Goal: Find specific page/section: Find specific page/section

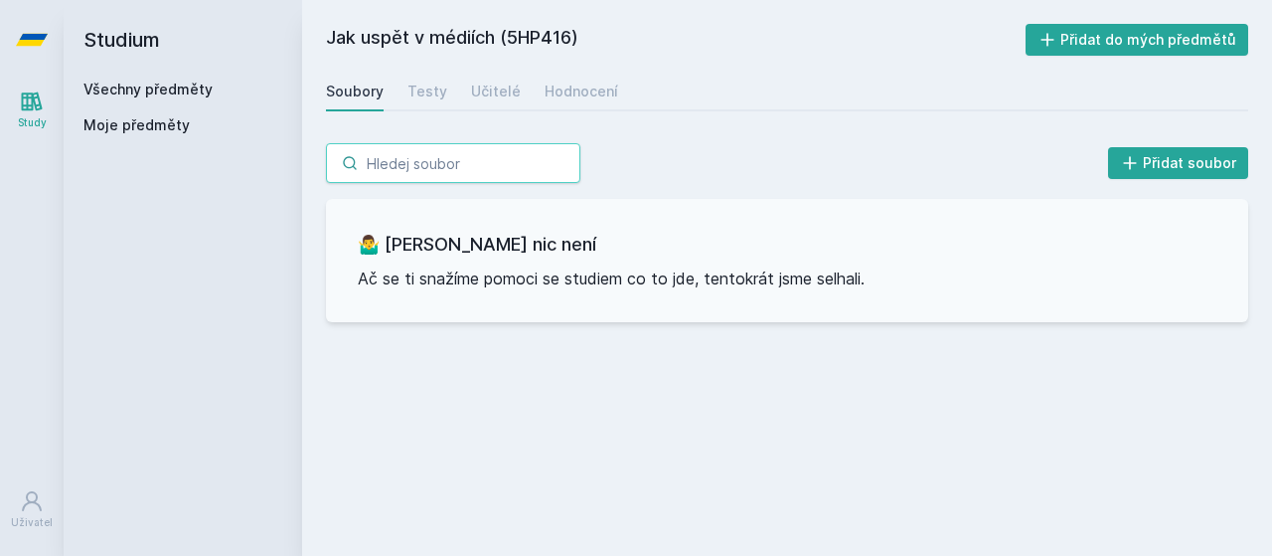
click at [419, 165] on input "search" at bounding box center [453, 163] width 254 height 40
click at [133, 88] on link "Všechny předměty" at bounding box center [147, 88] width 129 height 17
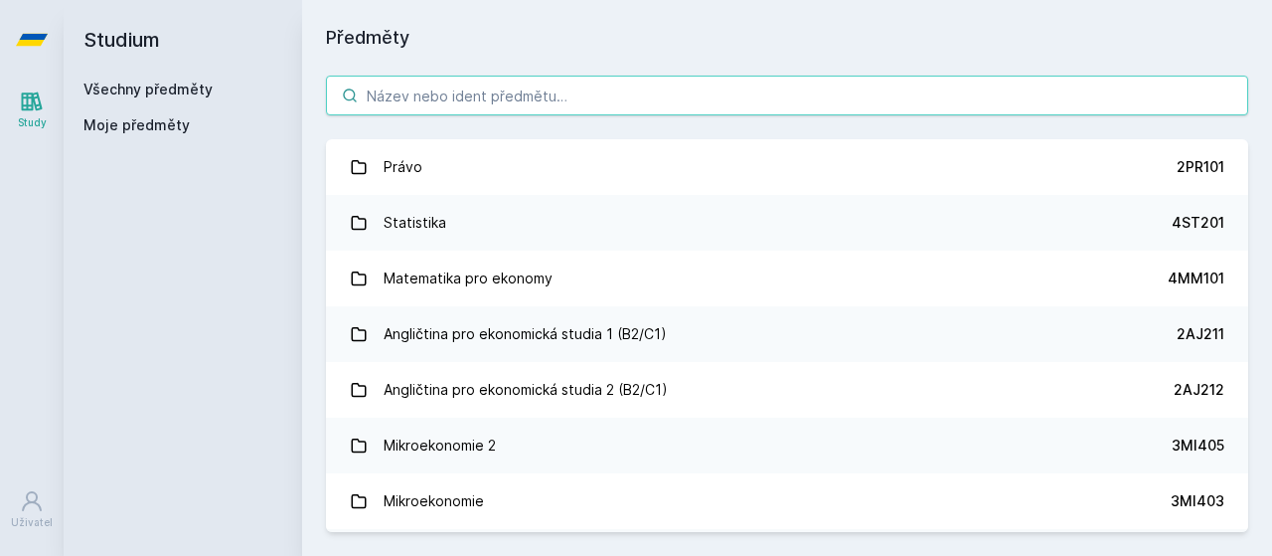
click at [469, 94] on input "search" at bounding box center [787, 96] width 922 height 40
paste input "3SG827"
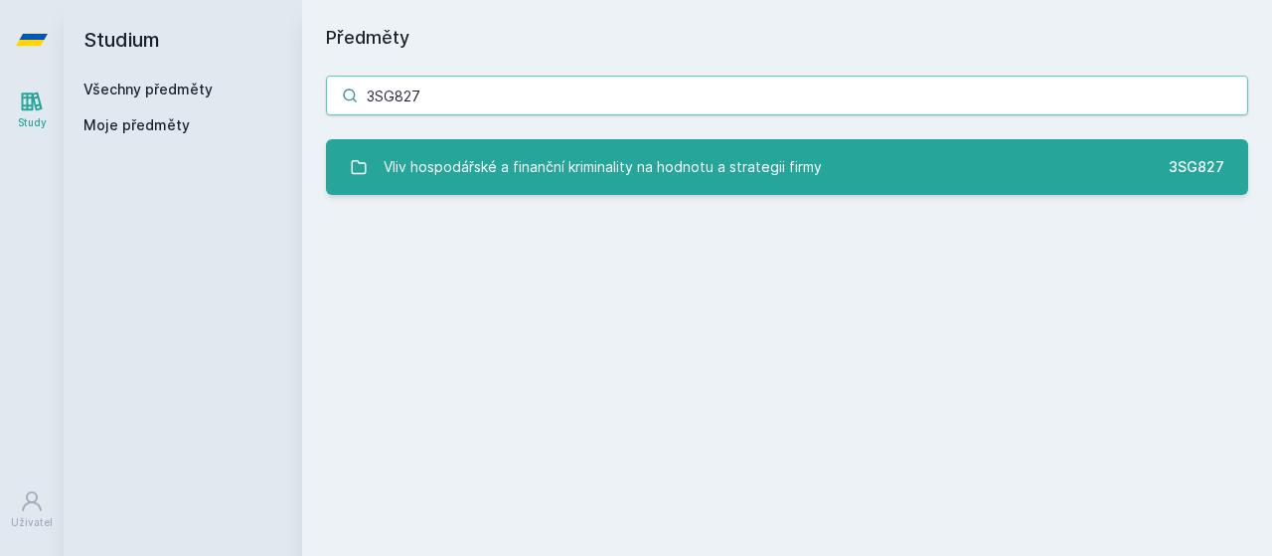
type input "3SG827"
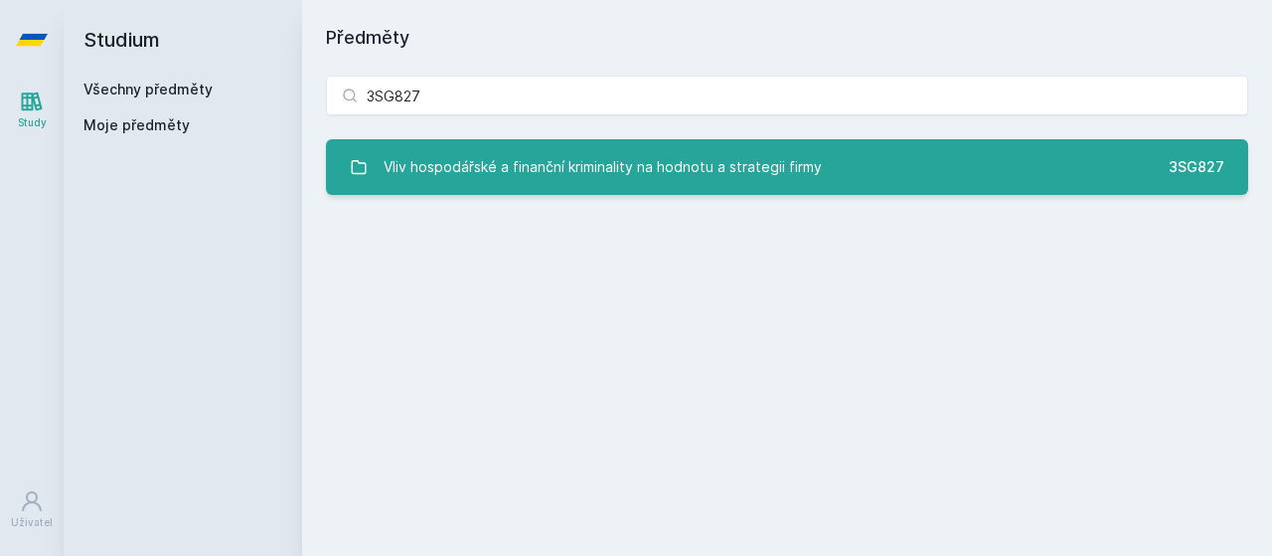
click at [528, 168] on div "Vliv hospodářské a finanční kriminality na hodnotu a strategii firmy" at bounding box center [603, 167] width 438 height 40
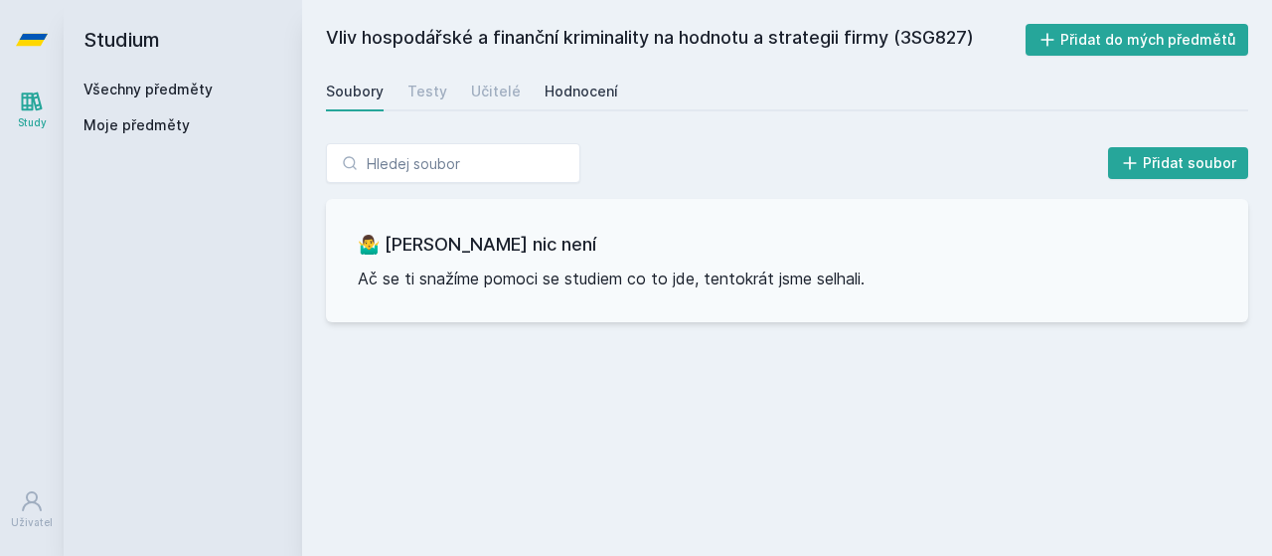
click at [570, 92] on div "Hodnocení" at bounding box center [582, 91] width 74 height 20
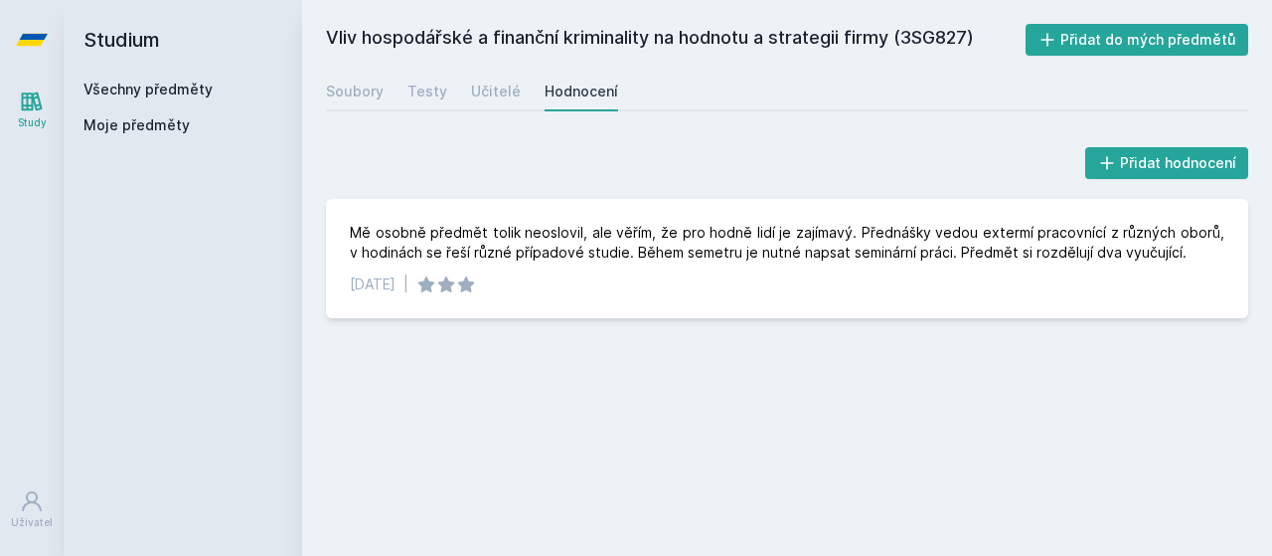
click at [128, 99] on div "Všechny předměty Moje předměty" at bounding box center [182, 112] width 199 height 64
click at [147, 90] on link "Všechny předměty" at bounding box center [147, 88] width 129 height 17
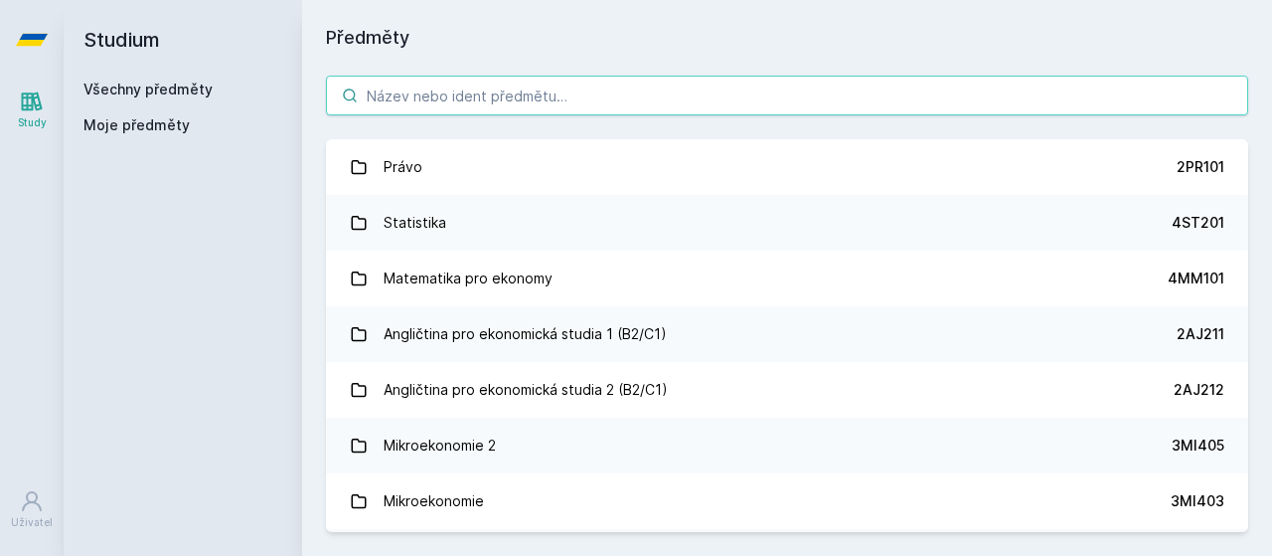
click at [452, 102] on input "search" at bounding box center [787, 96] width 922 height 40
paste input "3SG545"
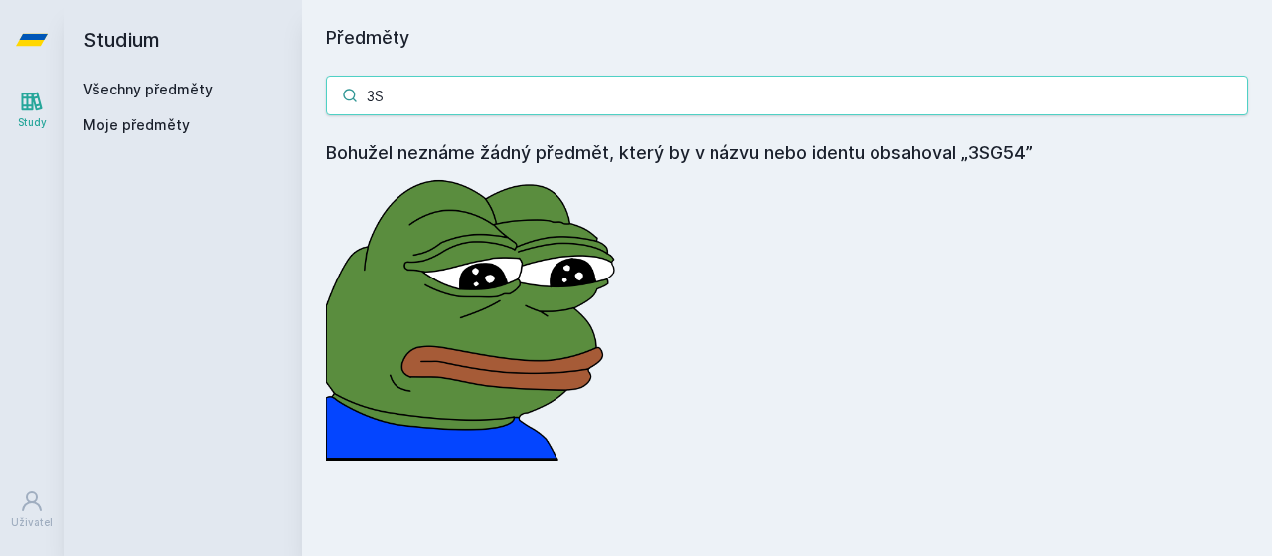
type input "3"
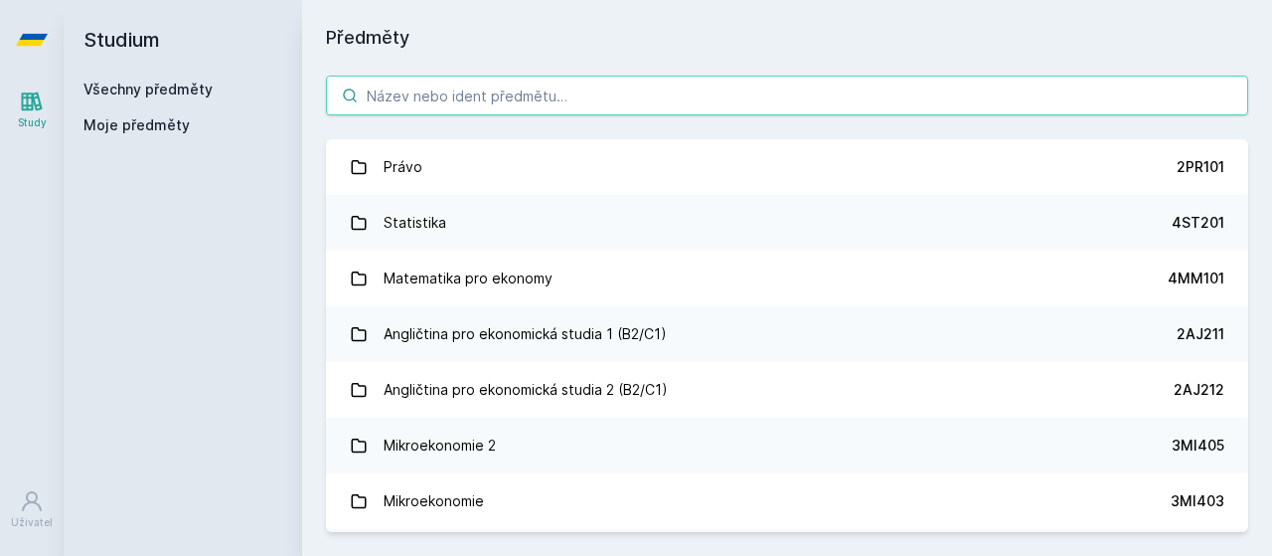
paste input "SB 324 3SG827"
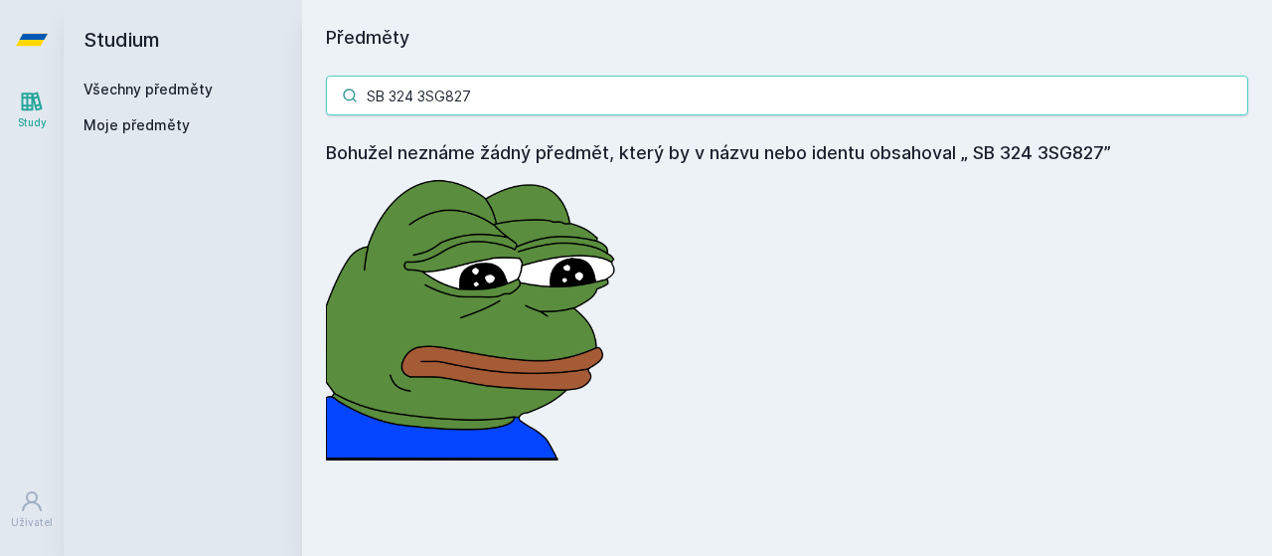
drag, startPoint x: 436, startPoint y: 97, endPoint x: 175, endPoint y: 99, distance: 261.4
click at [175, 99] on div "Studium Všechny předměty Moje předměty Předměty SB 324 3SG827 Bohužel neznáme ž…" at bounding box center [668, 278] width 1208 height 556
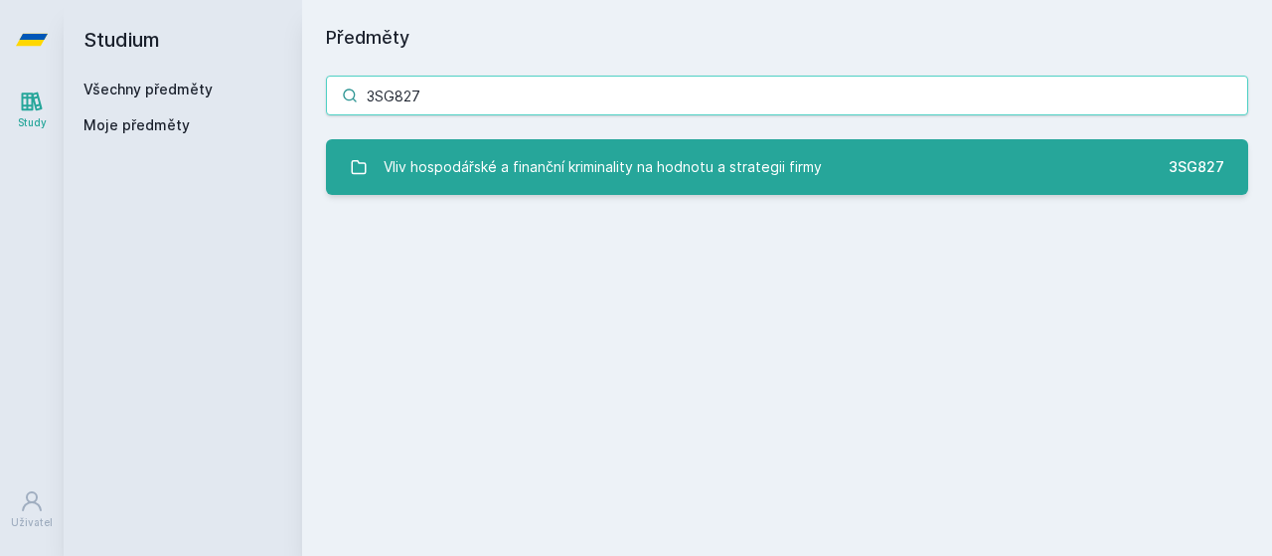
type input "3SG827"
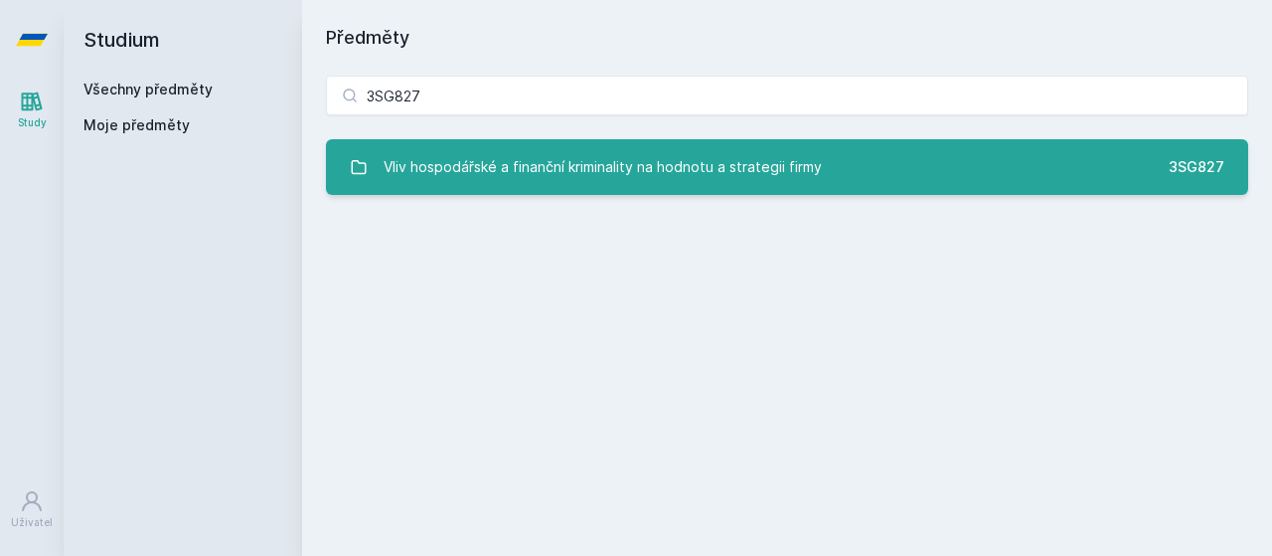
click at [471, 190] on link "Vliv hospodářské a finanční kriminality na hodnotu a strategii firmy 3SG827" at bounding box center [787, 167] width 922 height 56
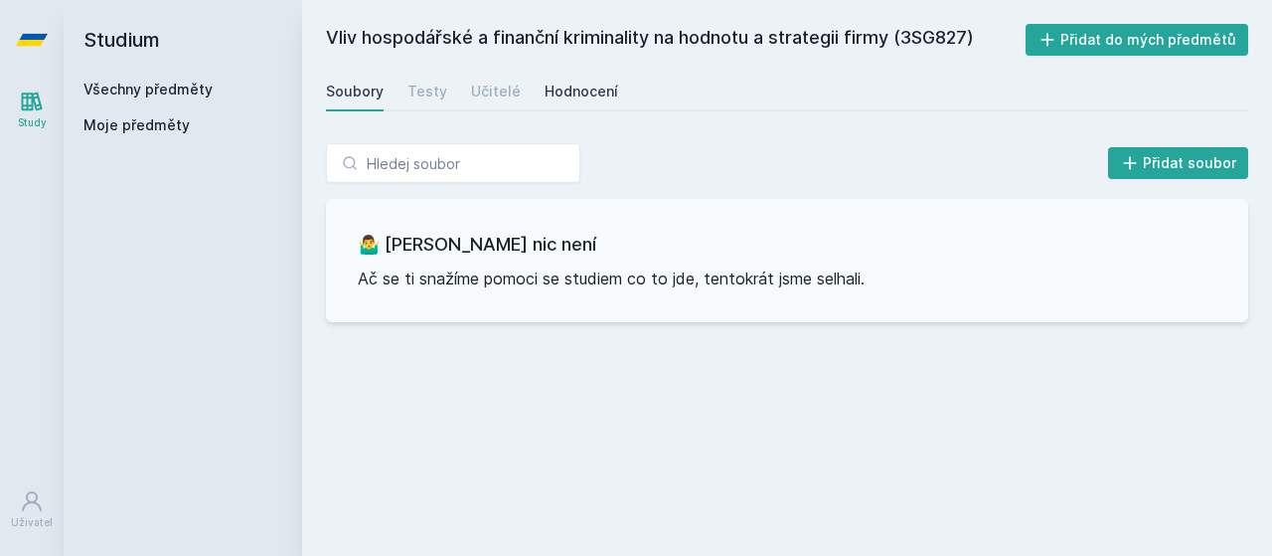
click at [560, 90] on div "Hodnocení" at bounding box center [582, 91] width 74 height 20
